Goal: Task Accomplishment & Management: Manage account settings

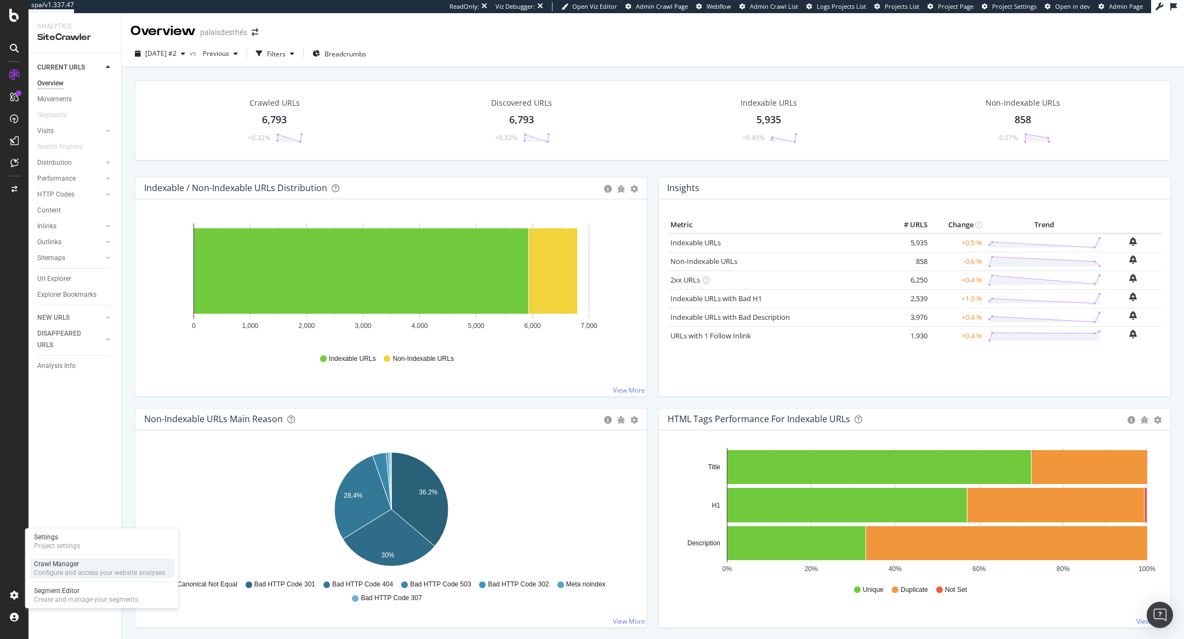
click at [49, 569] on div "Configure and access your website analyses" at bounding box center [99, 573] width 131 height 9
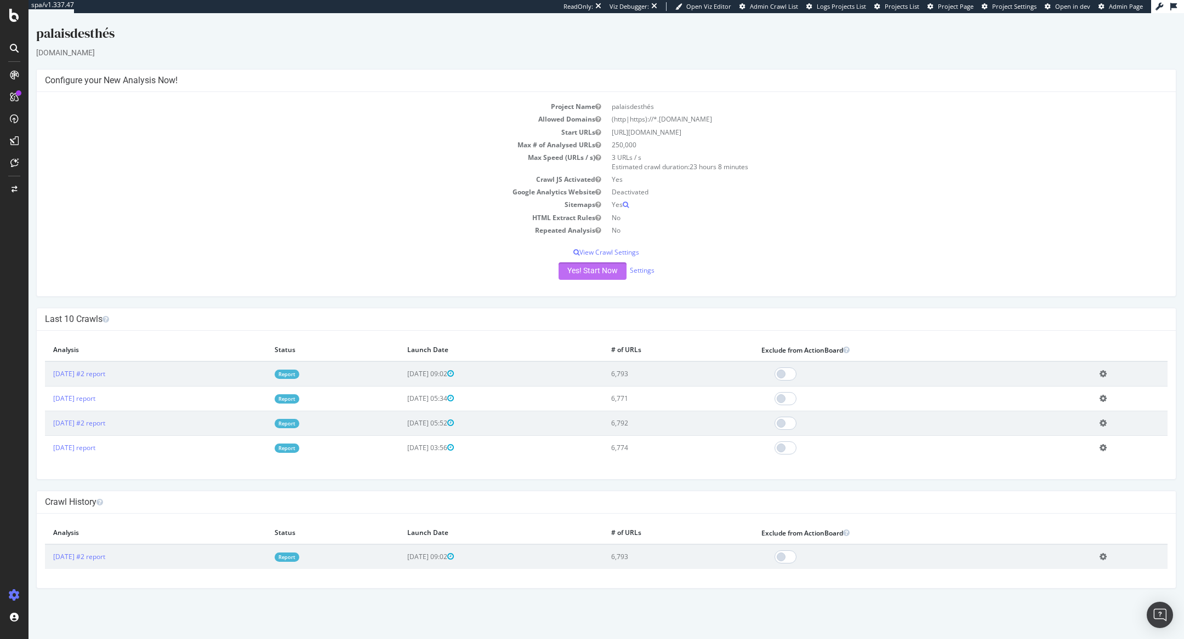
click at [564, 272] on button "Yes! Start Now" at bounding box center [592, 271] width 68 height 18
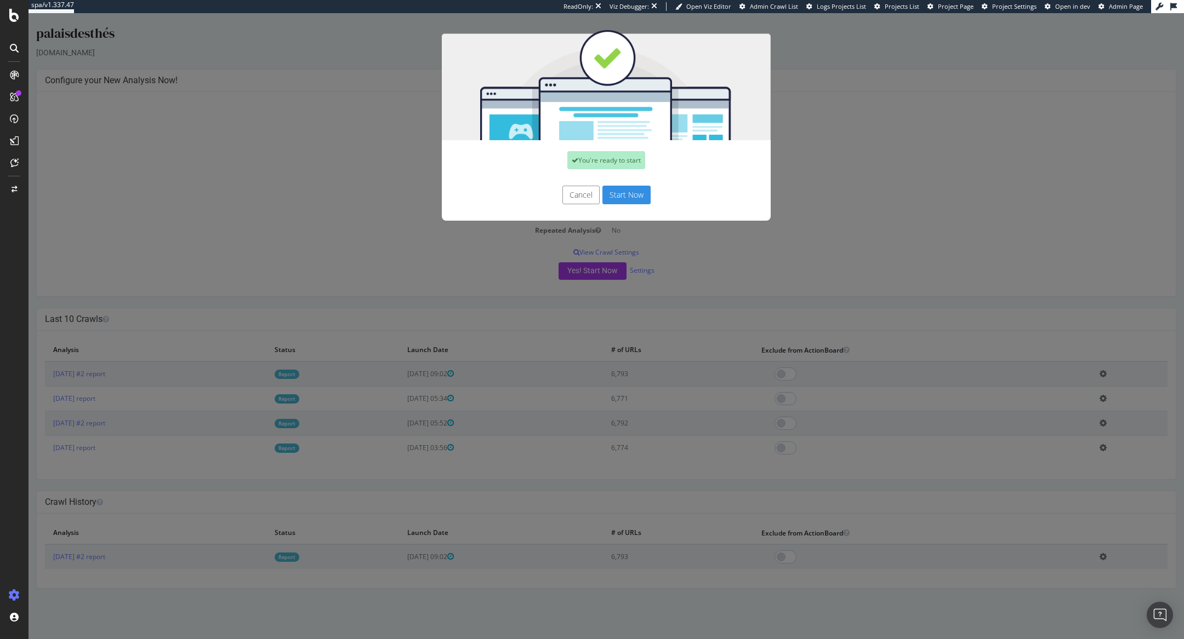
click at [619, 197] on button "Start Now" at bounding box center [626, 195] width 48 height 19
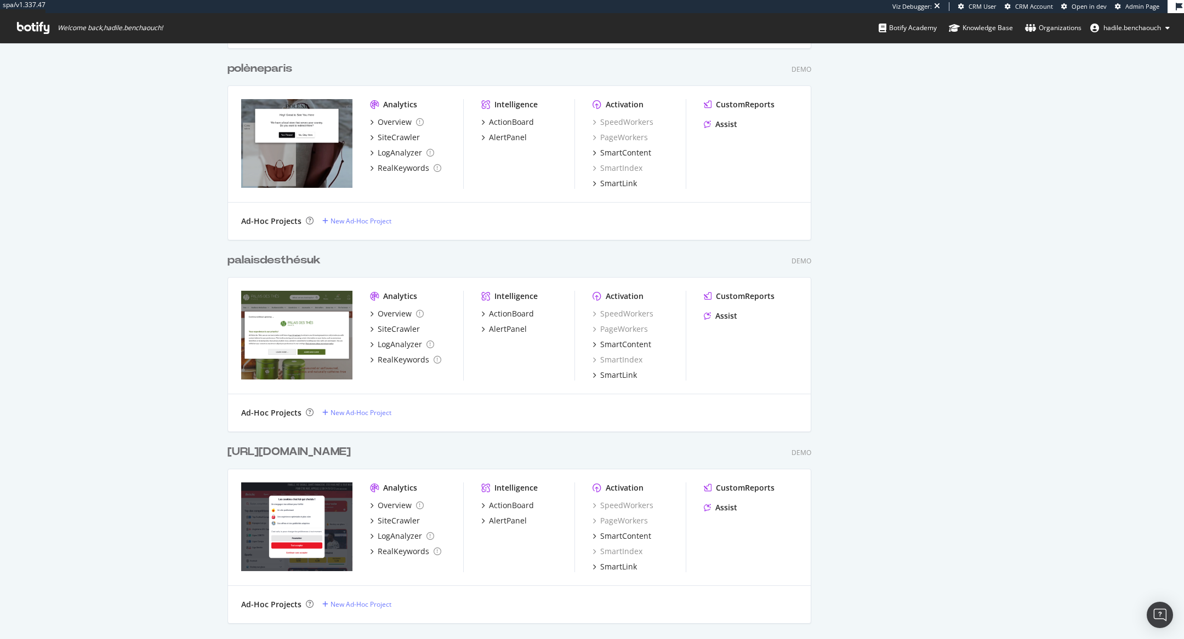
scroll to position [677, 0]
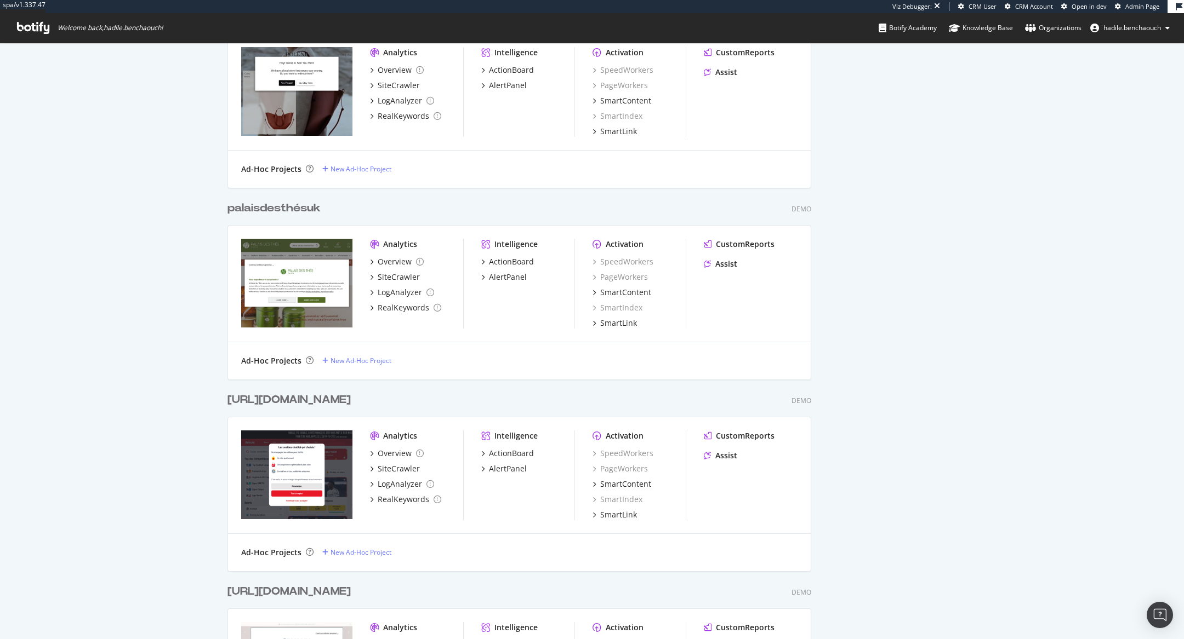
click at [307, 203] on div "palaisdesthésuk" at bounding box center [273, 209] width 93 height 16
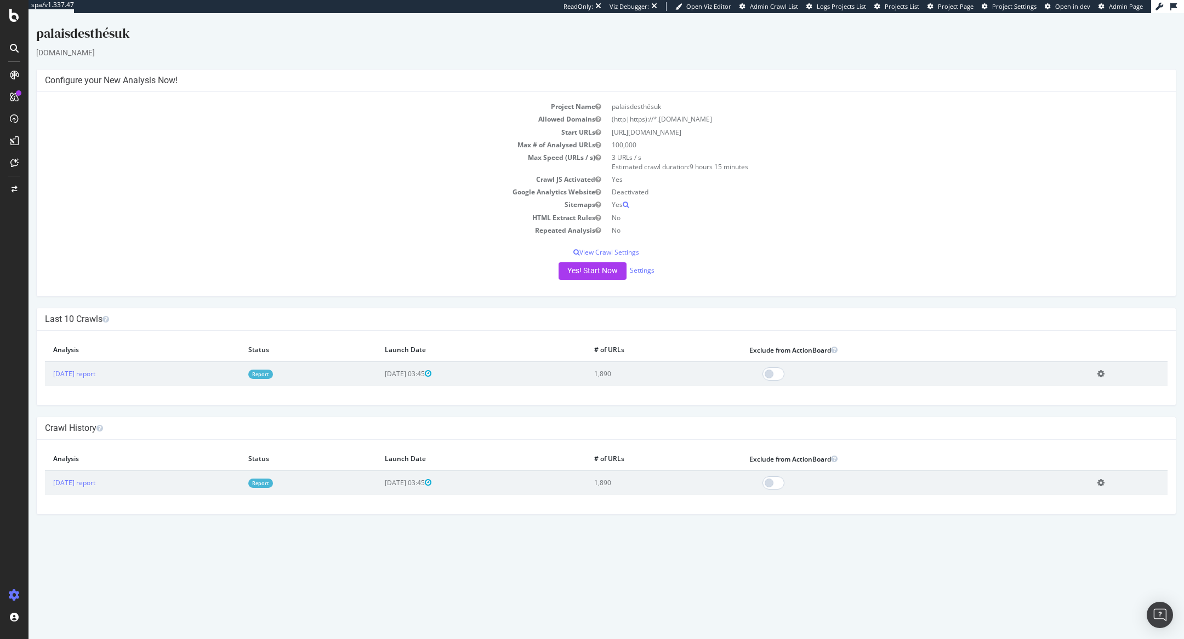
click at [308, 367] on td "Report" at bounding box center [308, 374] width 136 height 25
click at [273, 373] on link "Report" at bounding box center [260, 374] width 25 height 9
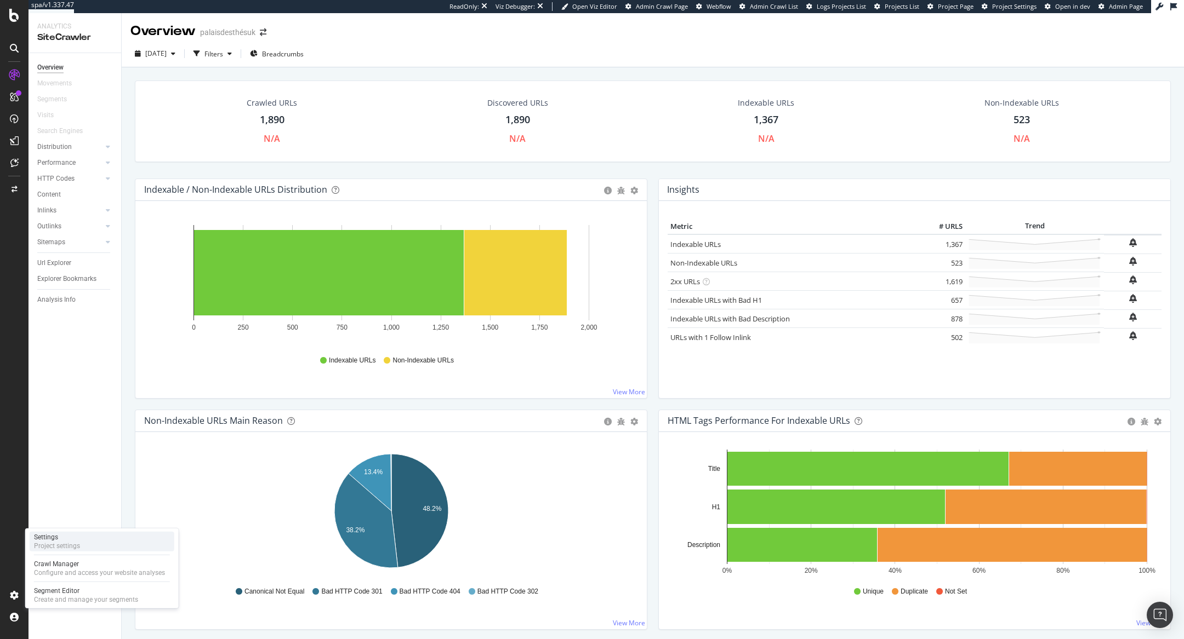
click at [61, 548] on div "Project settings" at bounding box center [57, 546] width 46 height 9
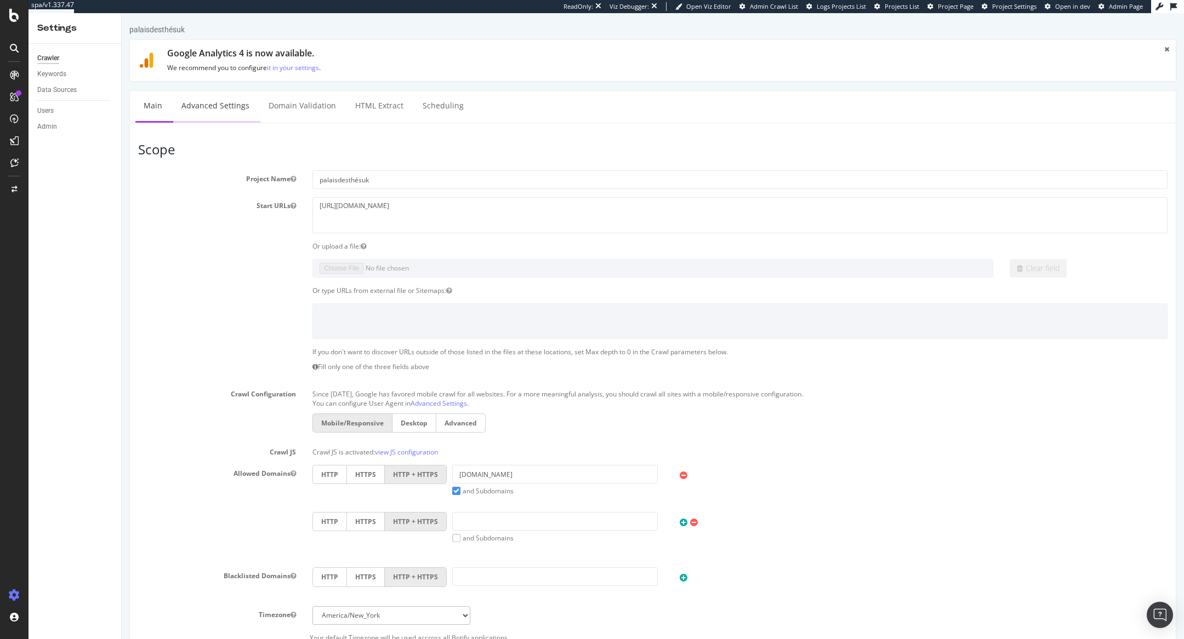
click at [232, 99] on link "Advanced Settings" at bounding box center [215, 106] width 84 height 30
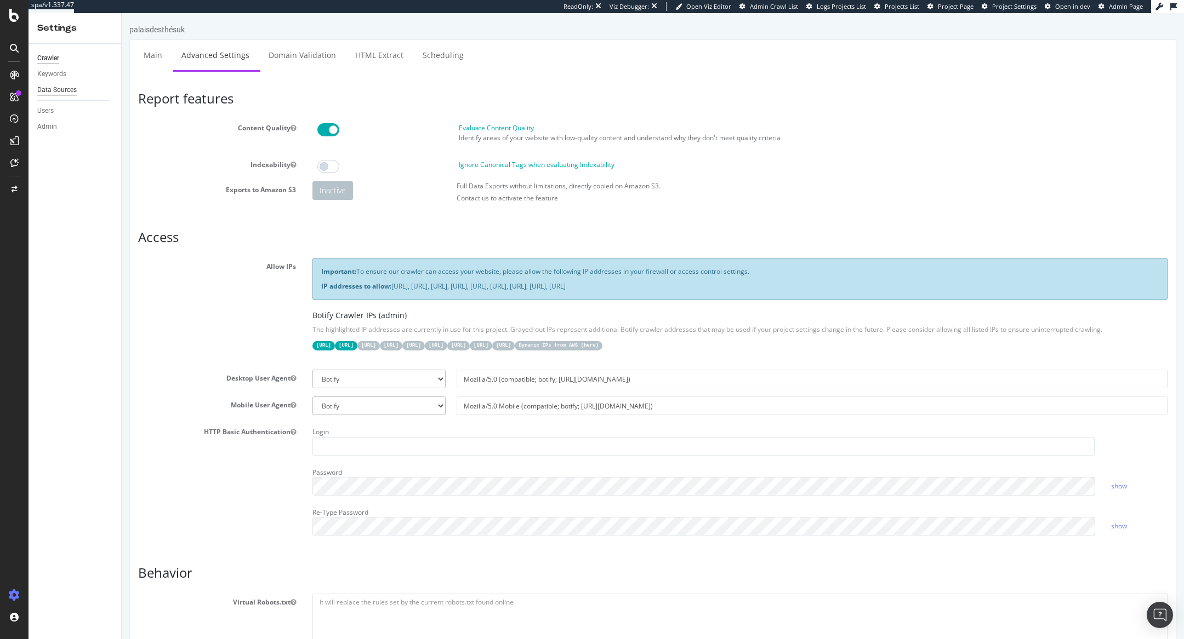
click at [61, 87] on div "Data Sources" at bounding box center [56, 90] width 39 height 12
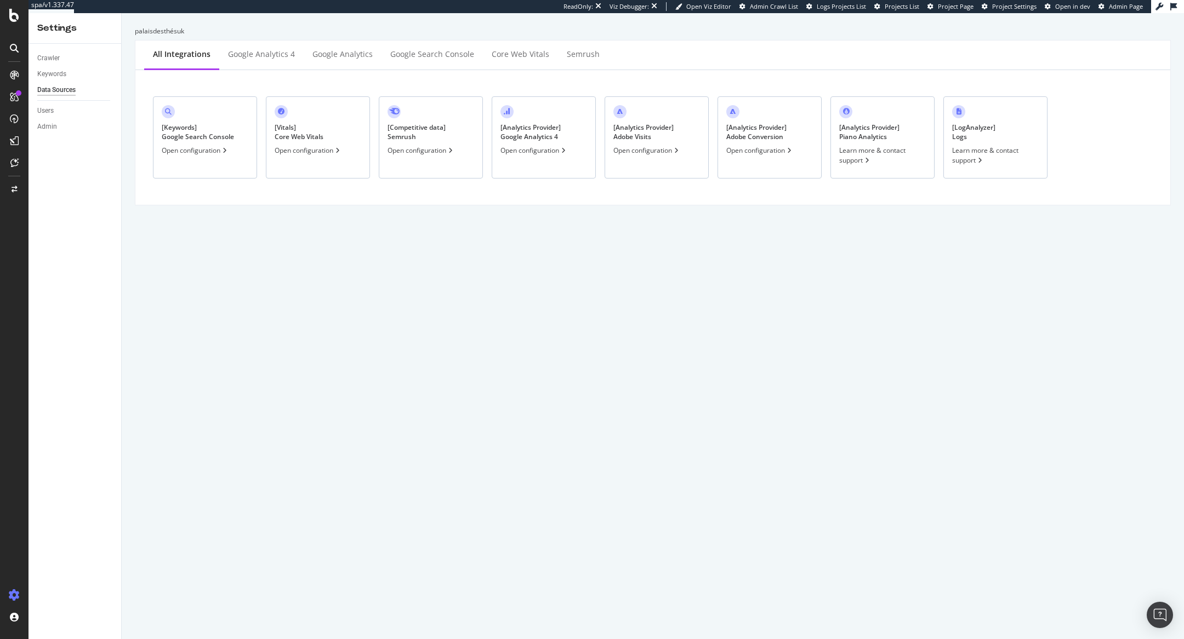
click at [517, 135] on div "[ Analytics Provider ] Google Analytics 4" at bounding box center [530, 132] width 60 height 19
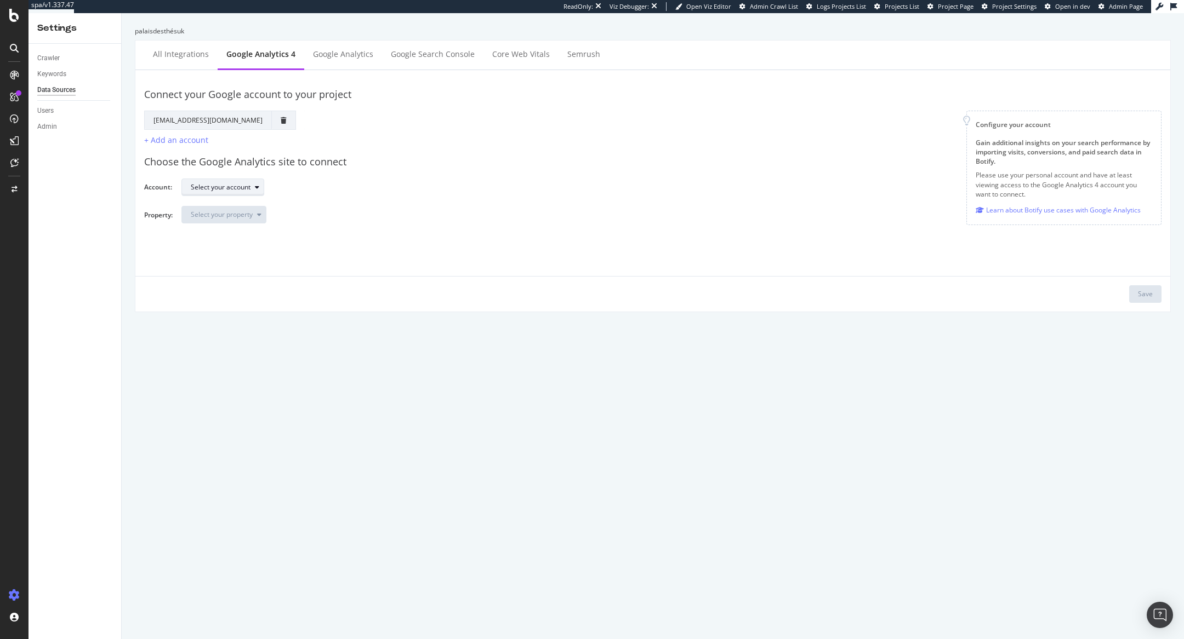
click at [243, 184] on div "Select your account" at bounding box center [221, 187] width 60 height 7
click at [253, 237] on div "Le Palais des Thés" at bounding box center [233, 242] width 93 height 14
click at [247, 218] on div "Select your property" at bounding box center [222, 215] width 62 height 7
click at [272, 252] on div "Palais des Thés UK - GA4" at bounding box center [238, 251] width 102 height 14
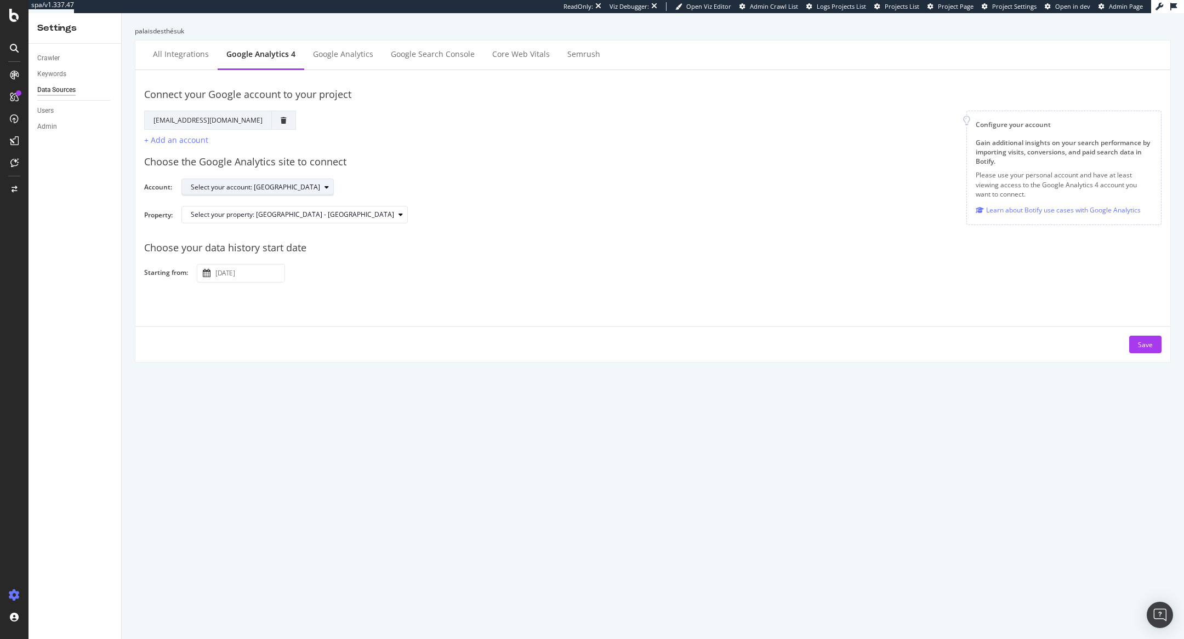
click at [324, 186] on icon "button" at bounding box center [326, 187] width 4 height 7
click at [370, 225] on div "Select your property: Palais des Thés UK - GA4" at bounding box center [666, 219] width 971 height 26
click at [253, 270] on input "2025 September 26th" at bounding box center [248, 274] width 71 height 18
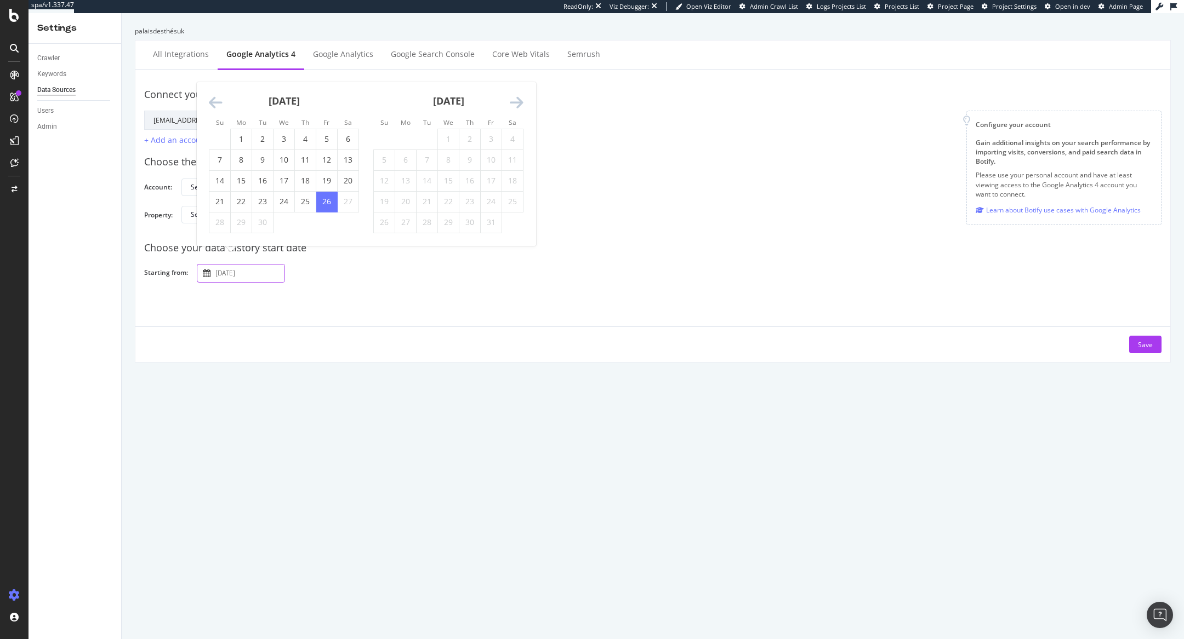
click at [215, 101] on icon "Move backward to switch to the previous month." at bounding box center [216, 102] width 14 height 15
click at [215, 101] on div "Su Mo Tu We Th Fr Sa Su Mo Tu We Th Fr Sa August 2025 1 2 3 4 5 6 7 8 9 10 11 1…" at bounding box center [366, 164] width 339 height 164
click at [215, 101] on li "Su" at bounding box center [219, 101] width 21 height 11
click at [213, 81] on icon "Move backward to switch to the previous month." at bounding box center [216, 82] width 14 height 15
click at [213, 81] on div "Connect your Google account to your project Google Account Action Reconnect Acc…" at bounding box center [652, 112] width 1017 height 67
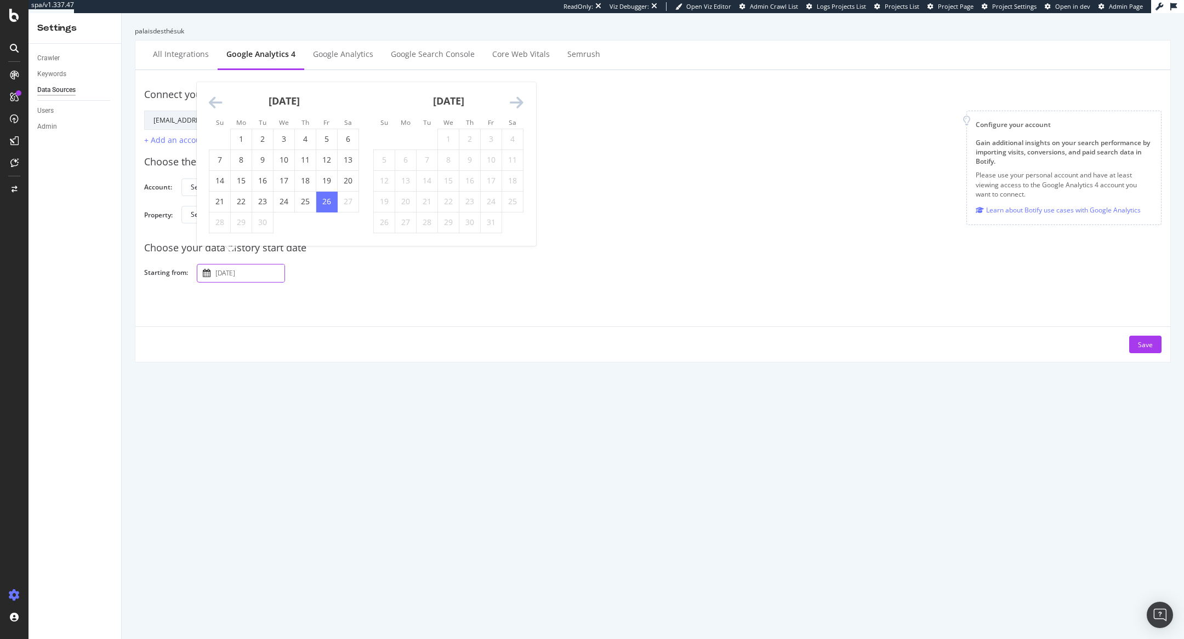
click at [239, 279] on input "2025 September 26th" at bounding box center [248, 274] width 71 height 18
click at [216, 105] on icon "Move backward to switch to the previous month." at bounding box center [216, 102] width 14 height 15
click at [214, 86] on icon "Move backward to switch to the previous month." at bounding box center [216, 82] width 14 height 15
click at [215, 103] on icon "Move backward to switch to the previous month." at bounding box center [216, 102] width 14 height 15
click at [215, 101] on icon "Move backward to switch to the previous month." at bounding box center [216, 102] width 14 height 15
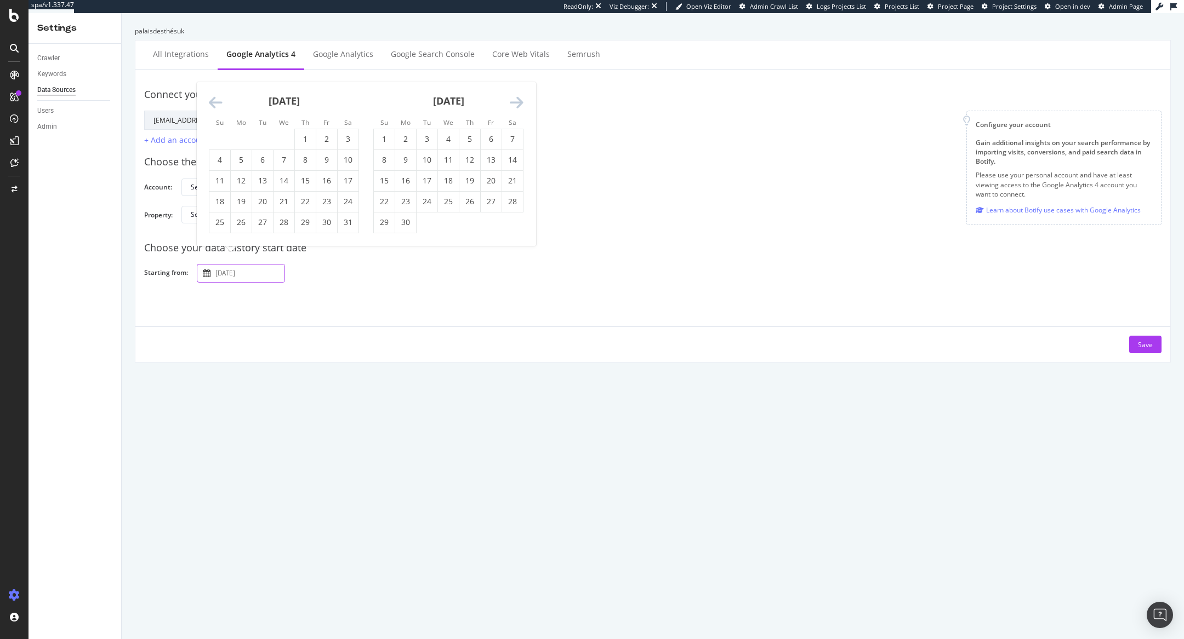
click at [215, 101] on icon "Move backward to switch to the previous month." at bounding box center [216, 102] width 14 height 15
click at [212, 84] on icon "Move backward to switch to the previous month." at bounding box center [216, 82] width 14 height 15
click at [214, 107] on icon "Move backward to switch to the previous month." at bounding box center [216, 102] width 14 height 15
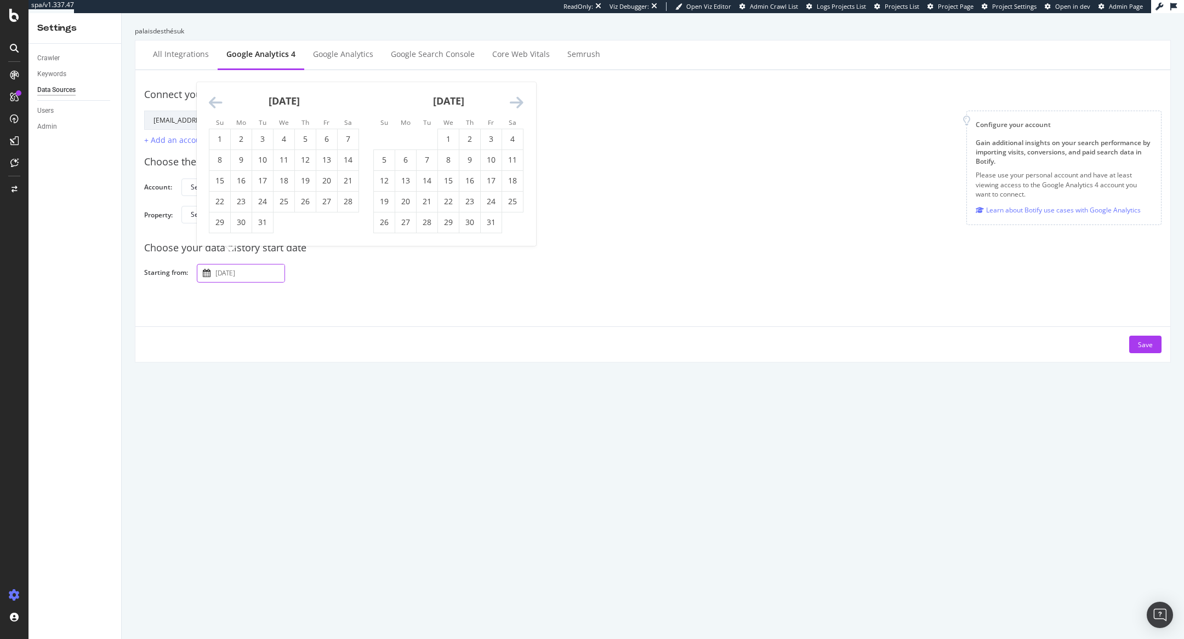
click at [214, 107] on icon "Move backward to switch to the previous month." at bounding box center [216, 102] width 14 height 15
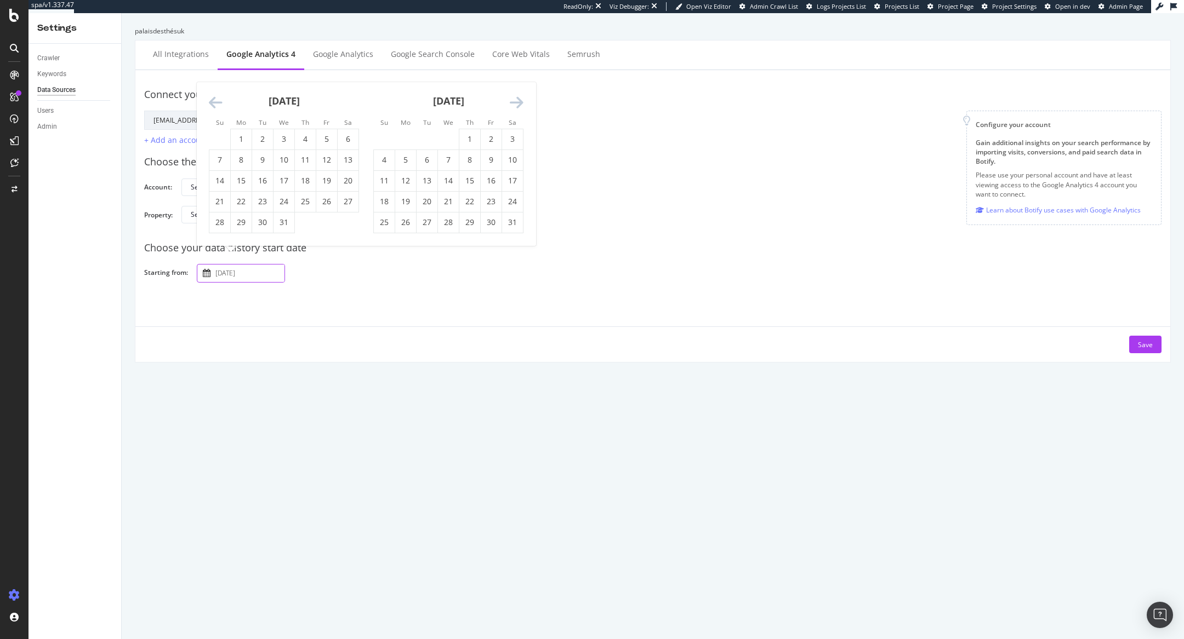
click at [214, 107] on icon "Move backward to switch to the previous month." at bounding box center [216, 102] width 14 height 15
click at [214, 108] on table "1 2 3 4 5 6 7 8 9 10 11 12 13 14 15 16 17 18 19 20 21 22 23 24 25 26 27 28 29 30" at bounding box center [284, 170] width 150 height 125
click at [214, 94] on div "June 2024" at bounding box center [284, 84] width 150 height 47
click at [213, 81] on icon "Move backward to switch to the previous month." at bounding box center [216, 82] width 14 height 15
click at [217, 98] on icon "Move backward to switch to the previous month." at bounding box center [216, 102] width 14 height 15
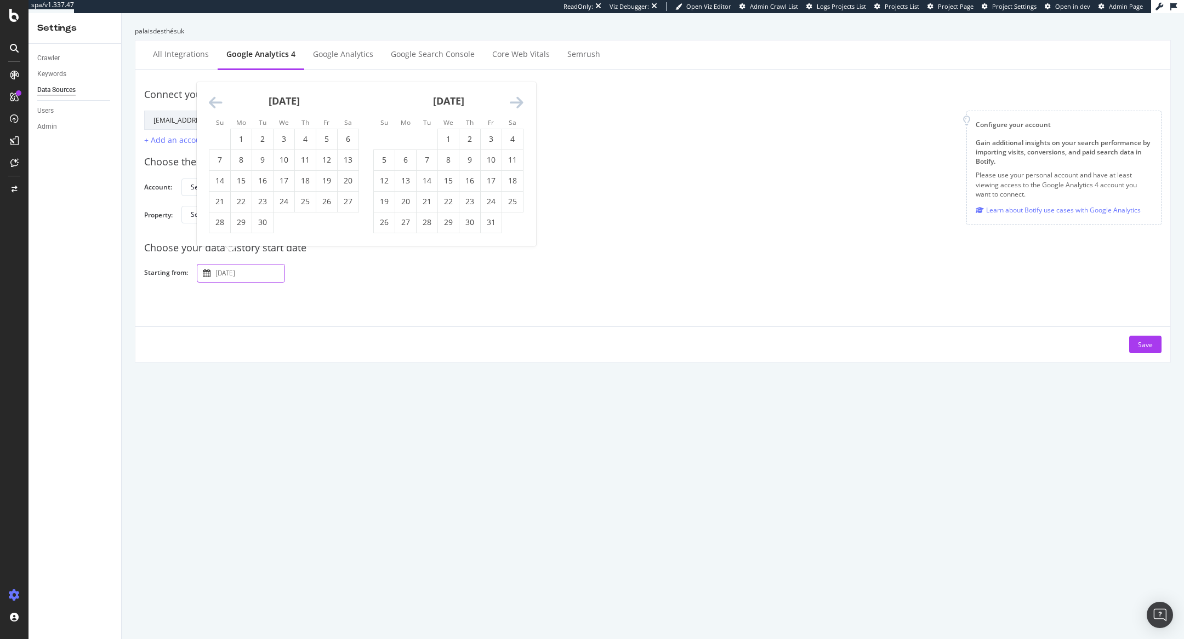
click at [217, 98] on icon "Move backward to switch to the previous month." at bounding box center [216, 102] width 14 height 15
click at [217, 98] on li "Su" at bounding box center [219, 101] width 21 height 11
click at [214, 82] on icon "Move backward to switch to the previous month." at bounding box center [216, 82] width 14 height 15
click at [216, 99] on icon "Move backward to switch to the previous month." at bounding box center [216, 102] width 14 height 15
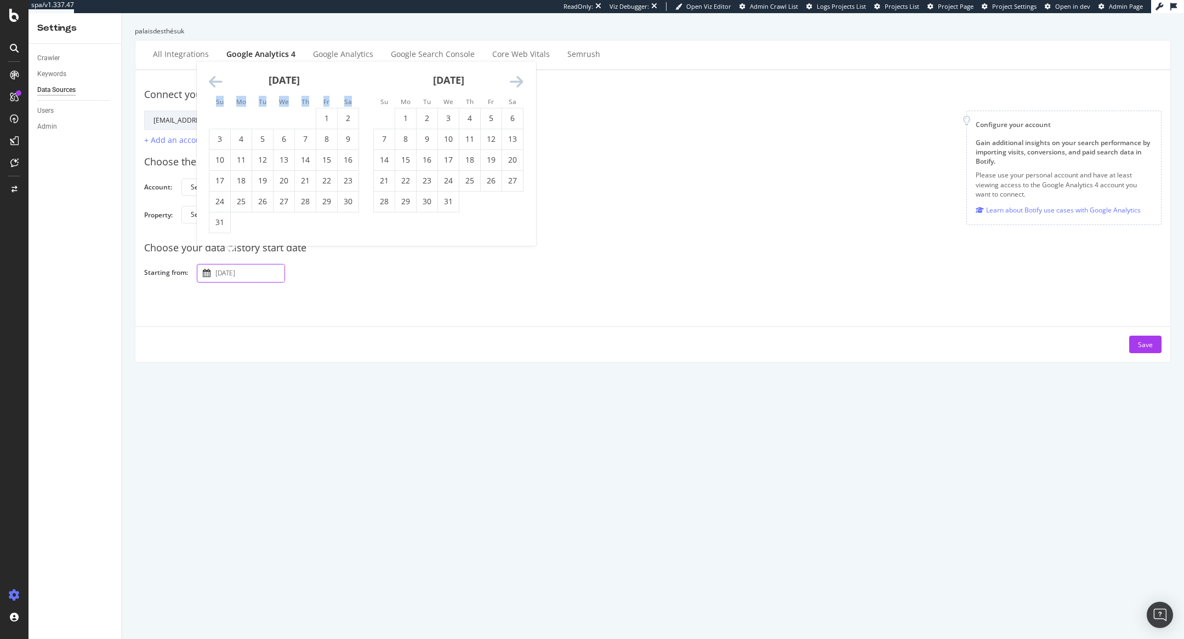
click at [216, 99] on small "Su" at bounding box center [220, 101] width 8 height 9
click at [216, 88] on icon "Move backward to switch to the previous month." at bounding box center [216, 82] width 14 height 15
click at [216, 98] on icon "Move backward to switch to the previous month." at bounding box center [216, 102] width 14 height 15
click at [333, 221] on td "29" at bounding box center [326, 222] width 21 height 21
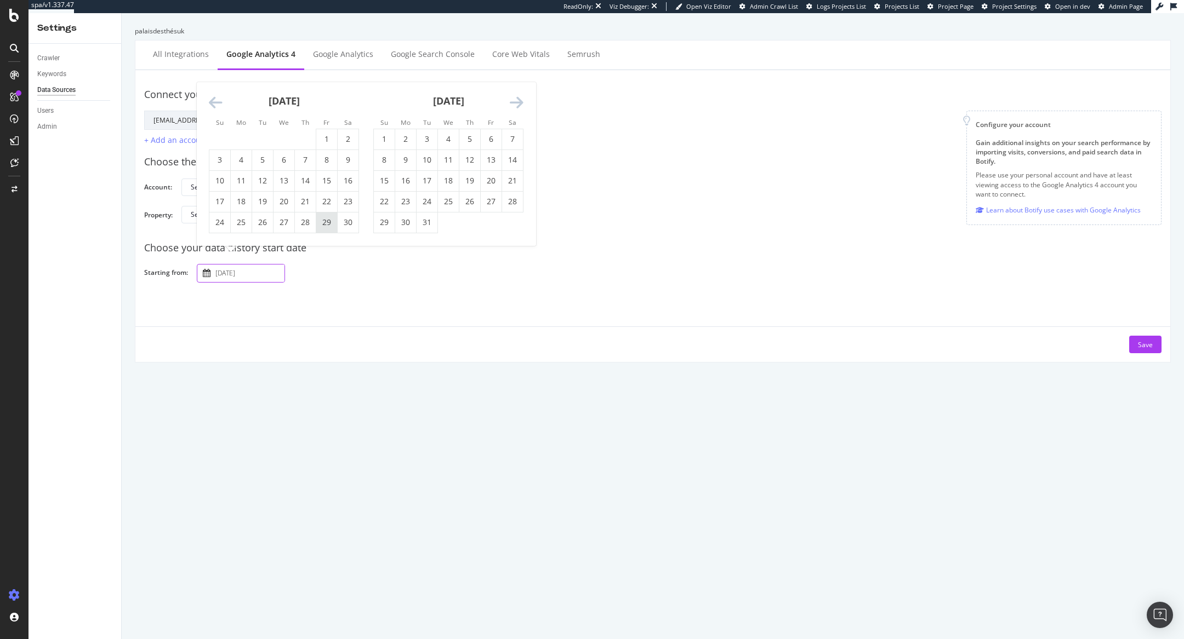
type input "2023 September 29th"
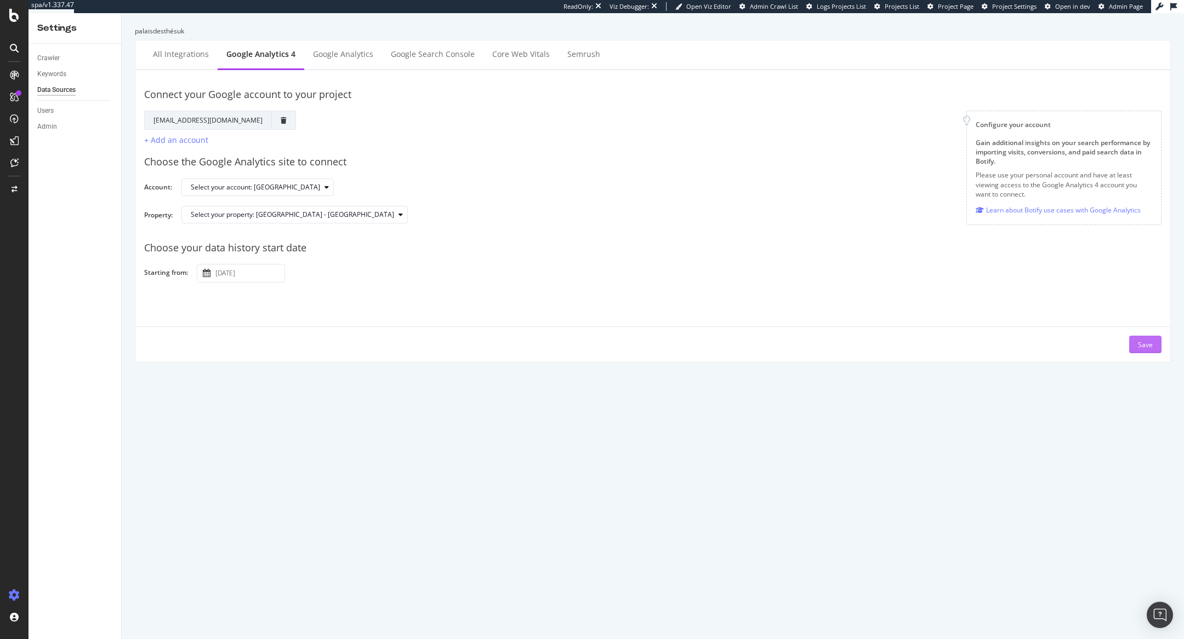
click at [1142, 336] on div "Save" at bounding box center [1145, 344] width 15 height 16
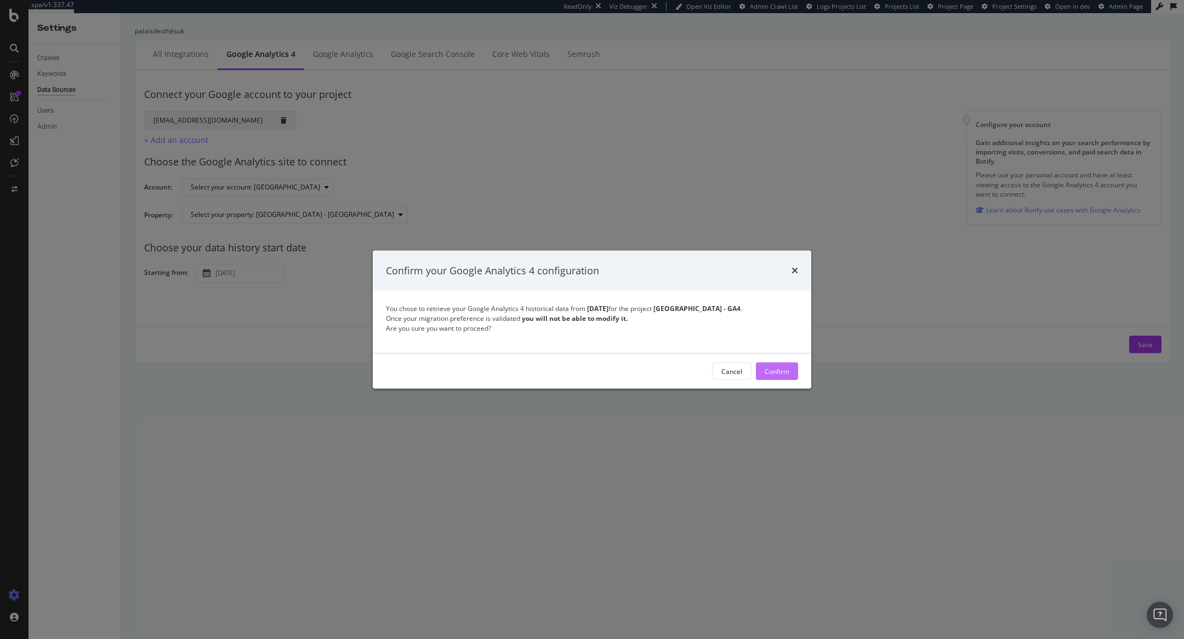
click at [785, 368] on div "Confirm" at bounding box center [776, 371] width 25 height 9
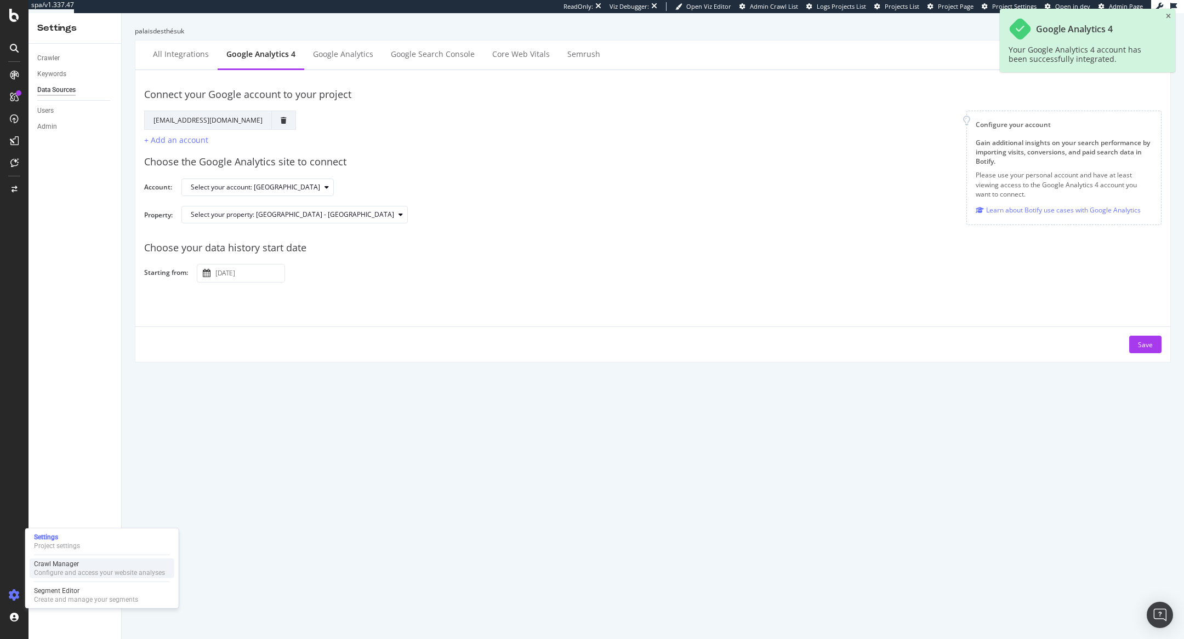
click at [41, 573] on div "Configure and access your website analyses" at bounding box center [99, 573] width 131 height 9
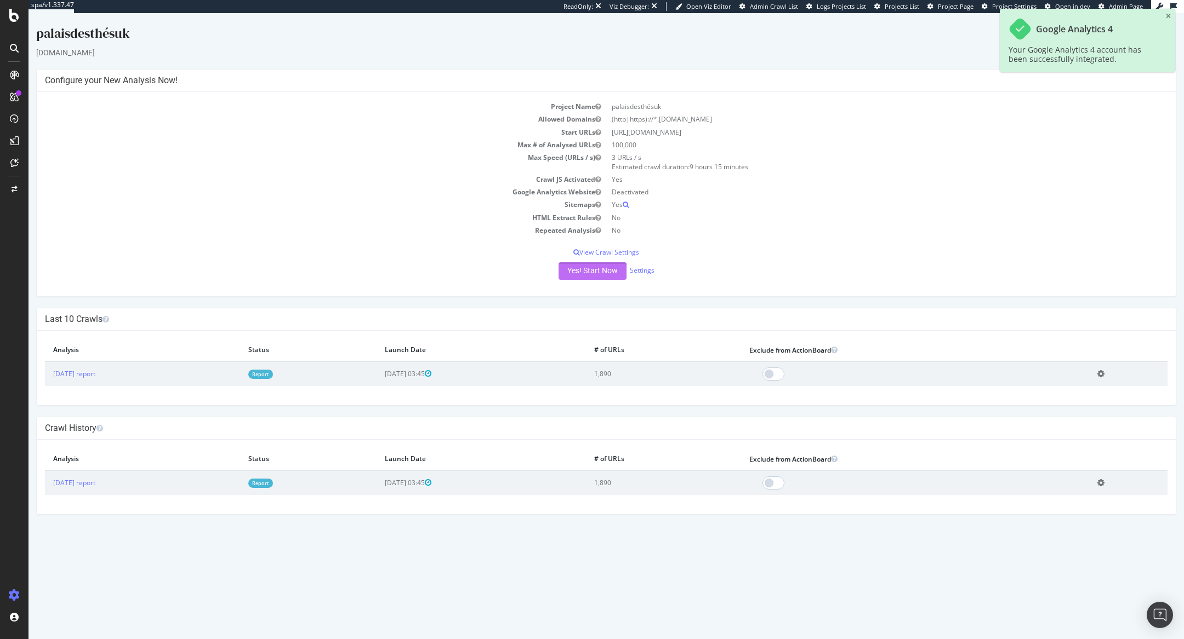
click at [603, 266] on button "Yes! Start Now" at bounding box center [592, 271] width 68 height 18
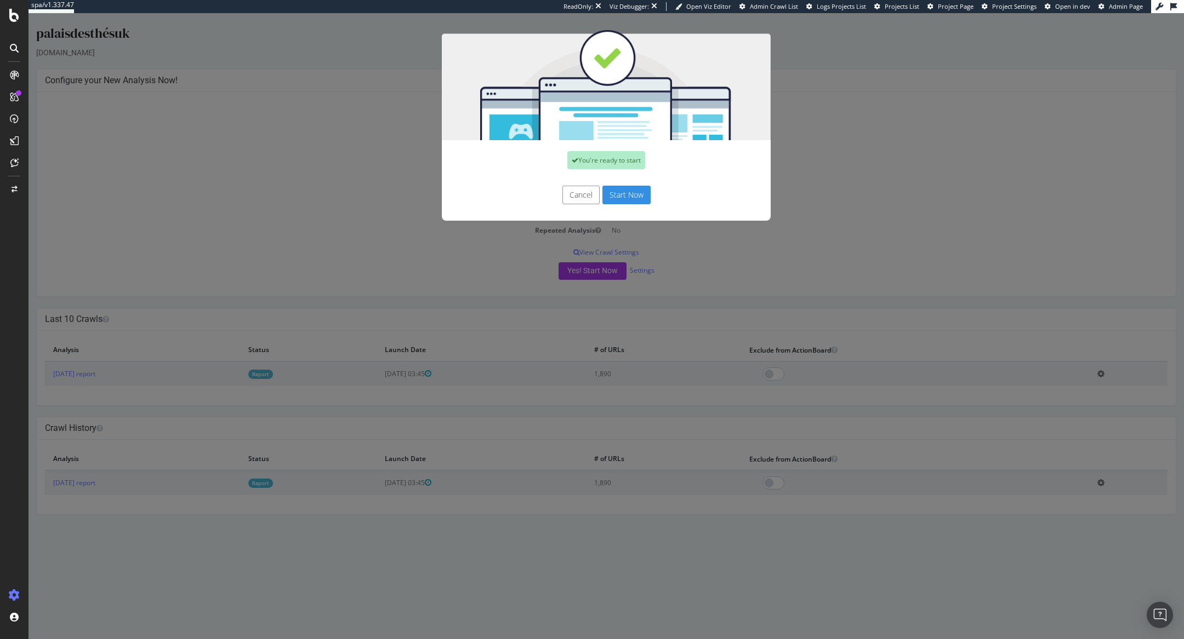
click at [637, 192] on button "Start Now" at bounding box center [626, 195] width 48 height 19
